Goal: Find specific page/section: Find specific page/section

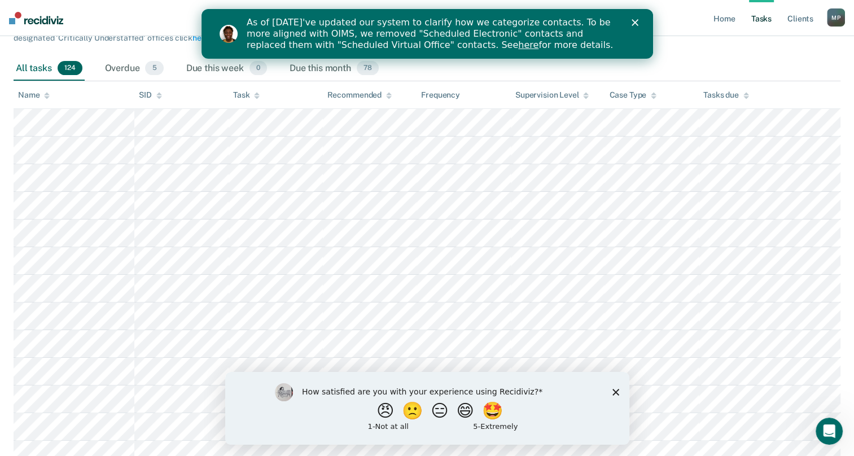
scroll to position [169, 0]
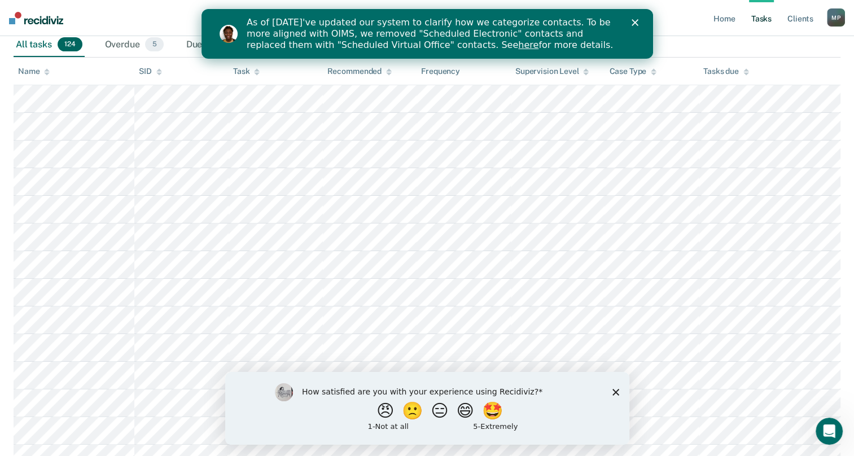
click at [615, 393] on polygon "Close survey" at bounding box center [615, 391] width 7 height 7
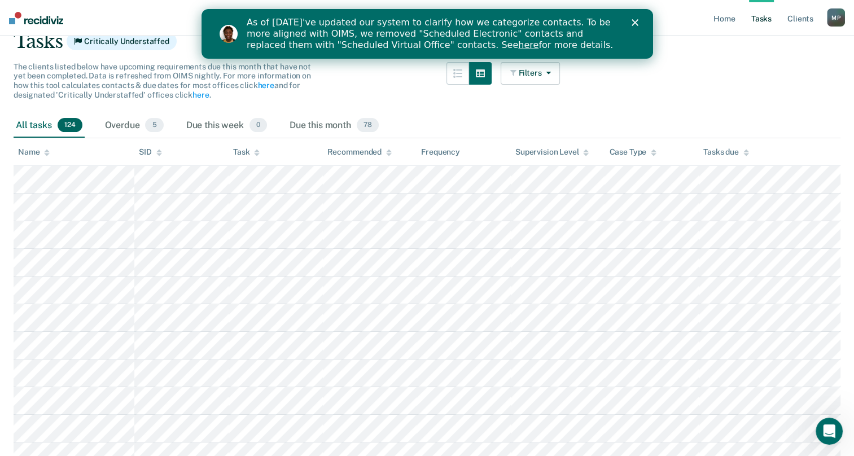
scroll to position [0, 0]
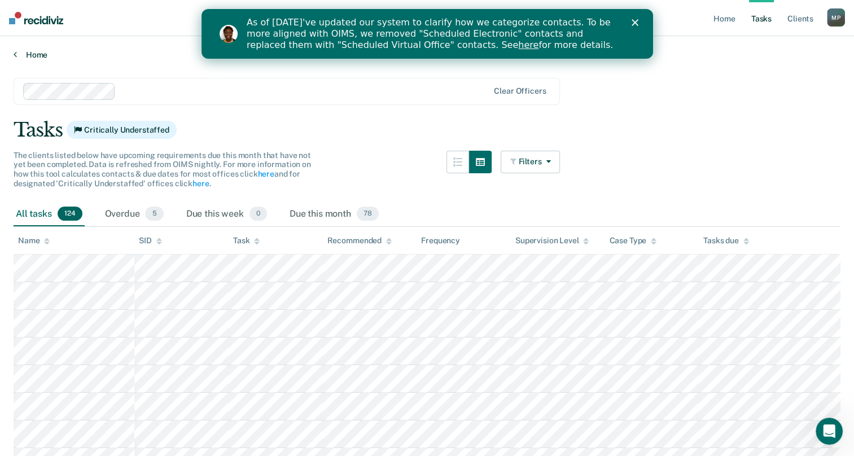
click at [33, 55] on link "Home" at bounding box center [427, 55] width 826 height 10
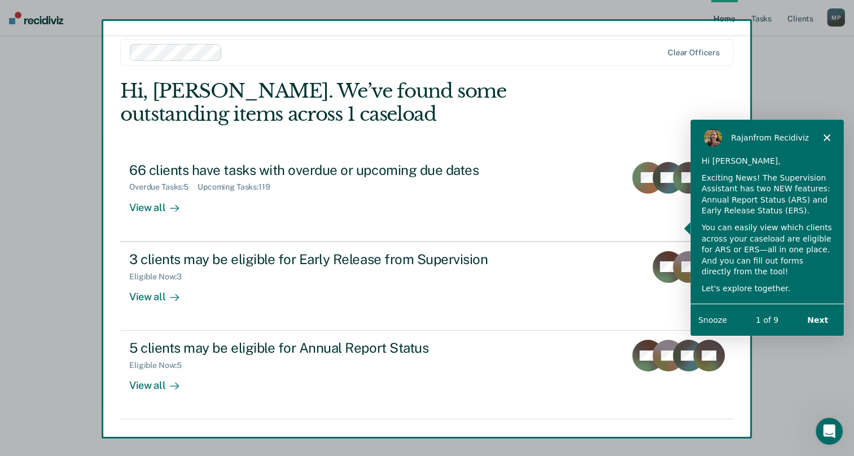
scroll to position [23, 0]
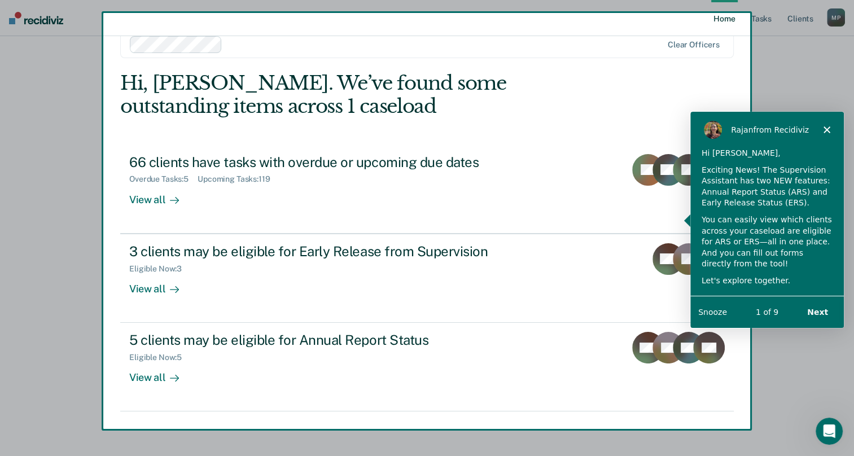
click at [150, 288] on div "Product tour overlay" at bounding box center [427, 228] width 854 height 456
click at [824, 126] on polygon "Close" at bounding box center [826, 128] width 7 height 7
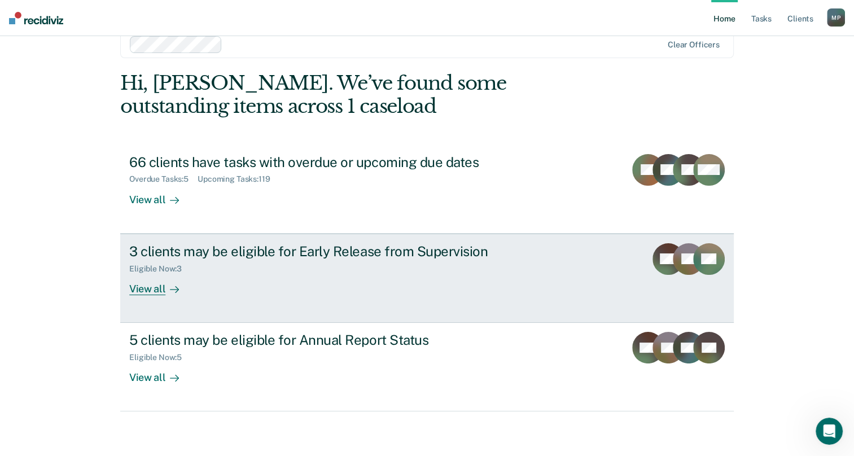
click at [144, 293] on div "View all" at bounding box center [160, 284] width 63 height 22
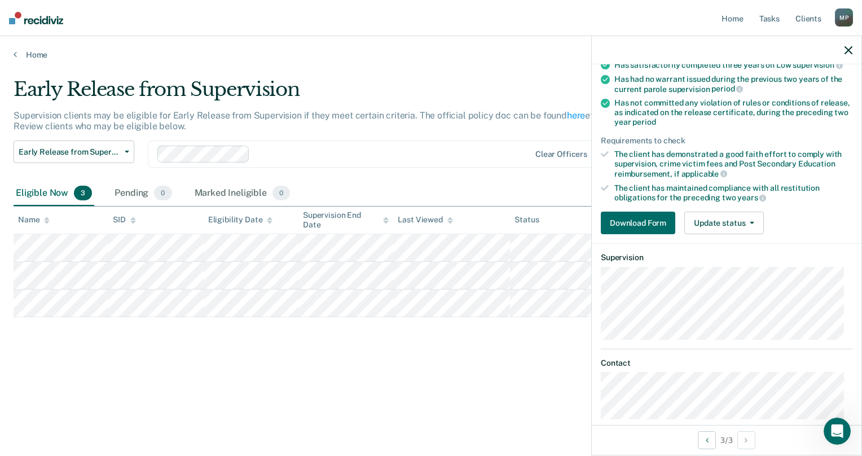
scroll to position [151, 0]
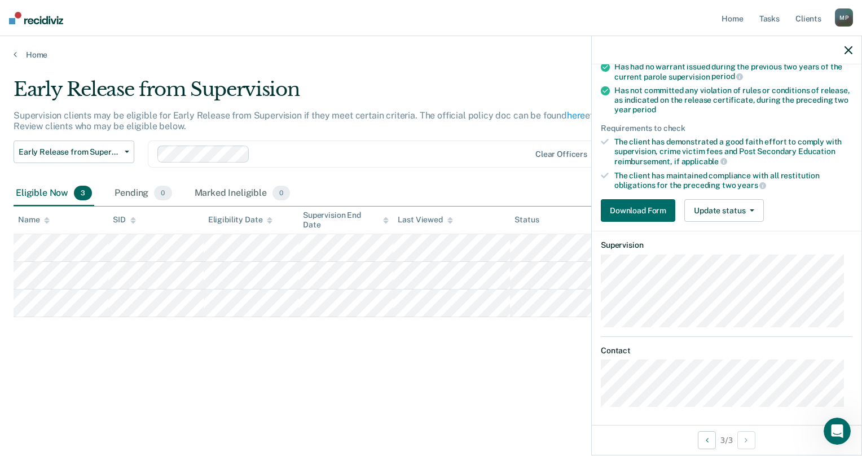
click at [442, 399] on div "Early Release from Supervision Supervision clients may be eligible for Early Re…" at bounding box center [431, 242] width 835 height 329
click at [849, 49] on icon "button" at bounding box center [849, 50] width 8 height 8
click at [753, 209] on icon "button" at bounding box center [752, 210] width 5 height 2
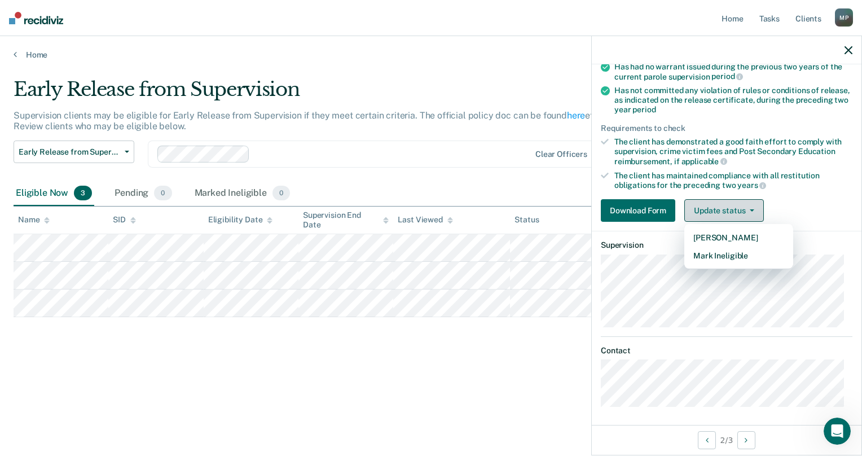
click at [753, 209] on icon "button" at bounding box center [752, 210] width 5 height 2
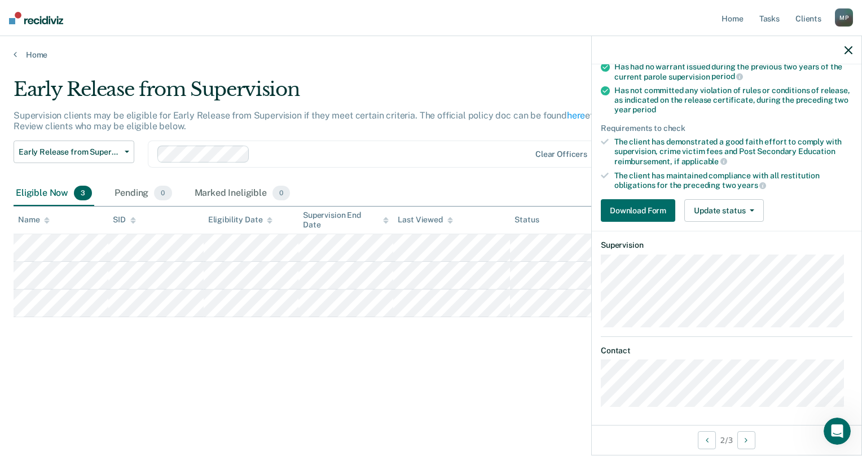
click at [848, 47] on icon "button" at bounding box center [849, 50] width 8 height 8
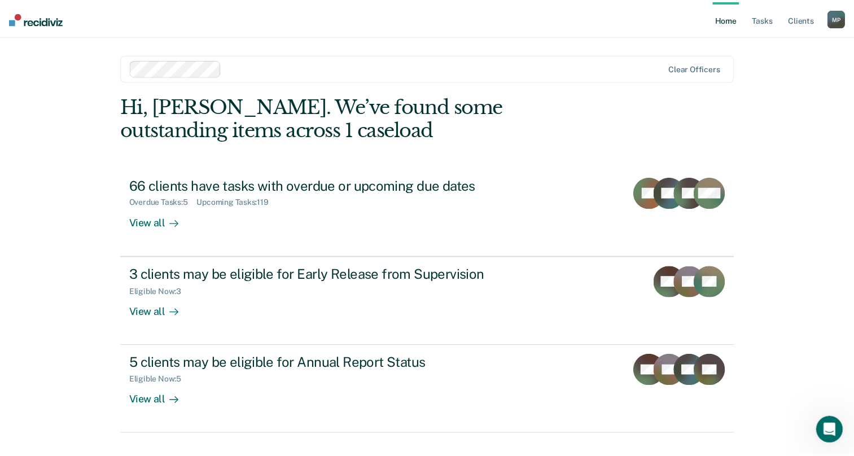
scroll to position [23, 0]
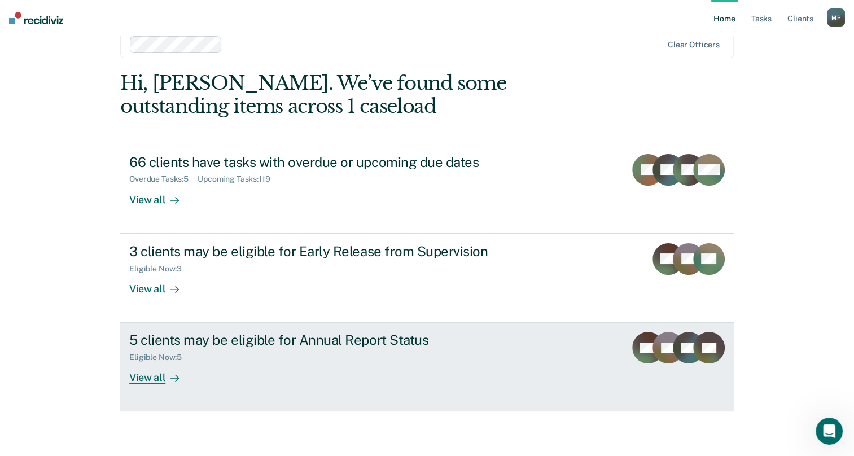
click at [157, 376] on div "View all" at bounding box center [160, 373] width 63 height 22
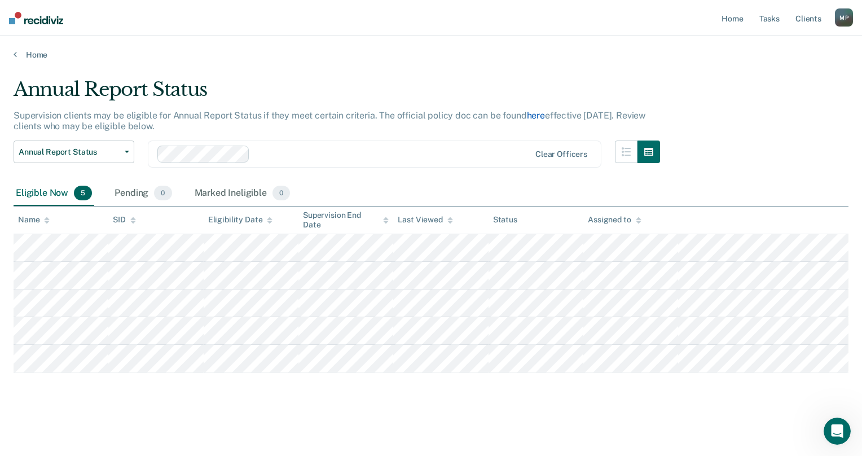
click at [535, 115] on link "here" at bounding box center [536, 115] width 18 height 11
